Goal: Task Accomplishment & Management: Manage account settings

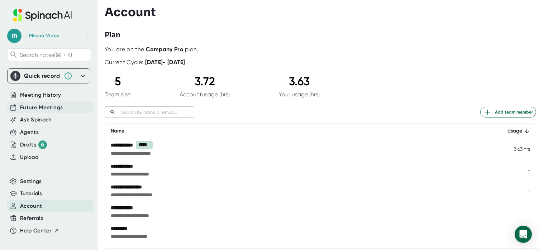
click at [44, 111] on span "Future Meetings" at bounding box center [41, 108] width 43 height 8
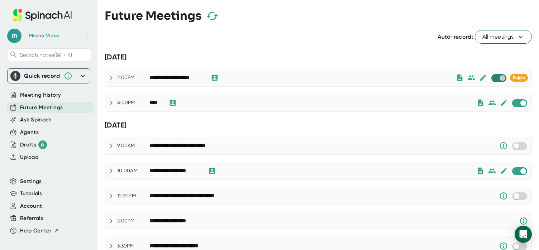
click at [501, 79] on input "checkbox" at bounding box center [502, 78] width 20 height 6
checkbox input "true"
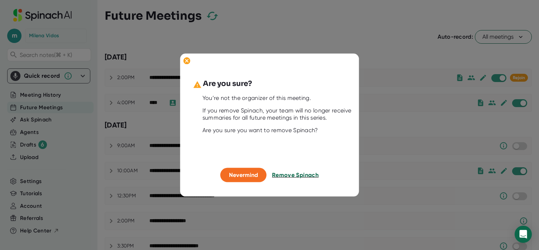
click at [298, 176] on span "Remove Spinach" at bounding box center [295, 175] width 47 height 7
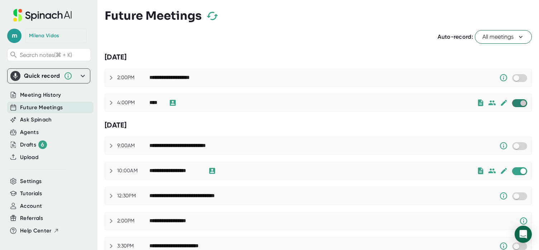
click at [522, 103] on input "checkbox" at bounding box center [523, 103] width 20 height 6
checkbox input "true"
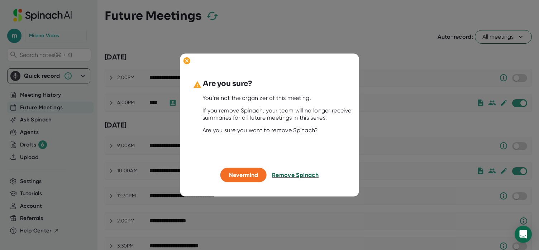
click at [290, 175] on span "Remove Spinach" at bounding box center [295, 175] width 47 height 7
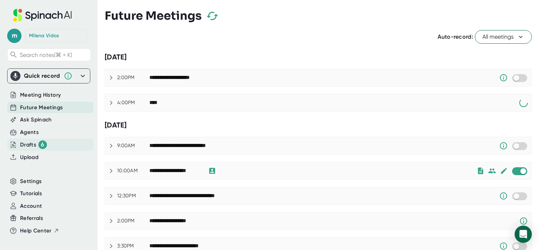
click at [32, 144] on div "Drafts 6" at bounding box center [33, 145] width 27 height 9
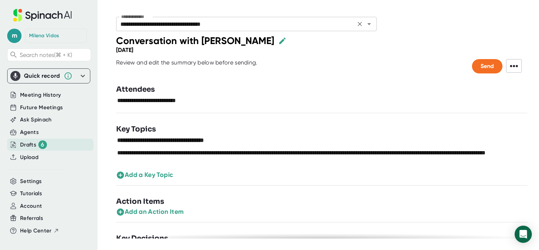
click at [370, 25] on icon "Open" at bounding box center [369, 24] width 9 height 9
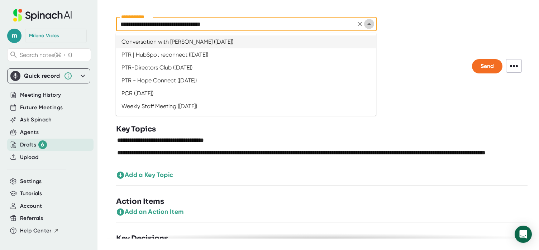
click at [370, 25] on icon "Close" at bounding box center [369, 24] width 9 height 9
